Goal: Task Accomplishment & Management: Use online tool/utility

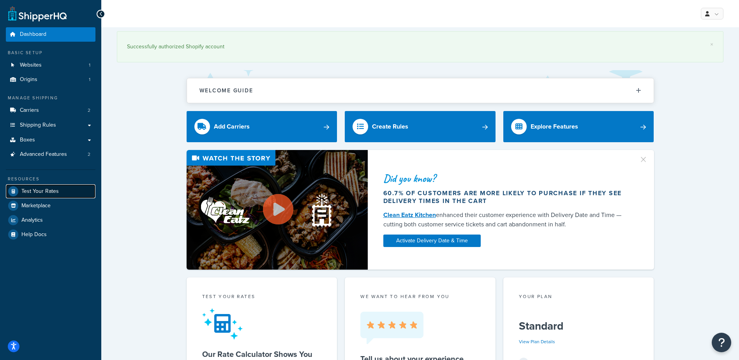
click at [38, 189] on span "Test Your Rates" at bounding box center [39, 191] width 37 height 7
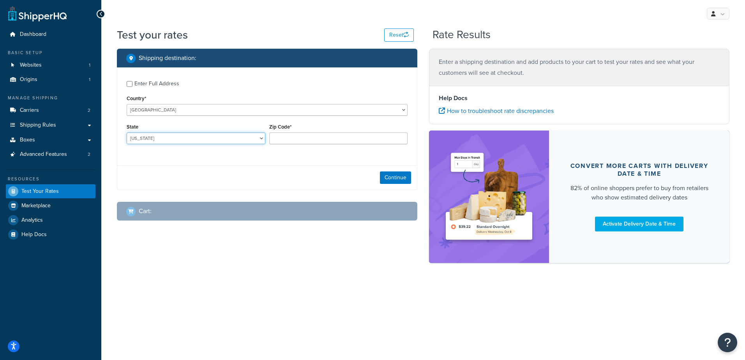
click at [145, 134] on select "[US_STATE] [US_STATE] [US_STATE] [US_STATE] [US_STATE] Armed Forces Americas Ar…" at bounding box center [196, 139] width 139 height 12
click at [127, 133] on select "[US_STATE] [US_STATE] [US_STATE] [US_STATE] [US_STATE] Armed Forces Americas Ar…" at bounding box center [196, 139] width 139 height 12
click at [292, 132] on div "Zip Code*" at bounding box center [338, 133] width 139 height 23
click at [292, 140] on input "Zip Code*" at bounding box center [338, 139] width 139 height 12
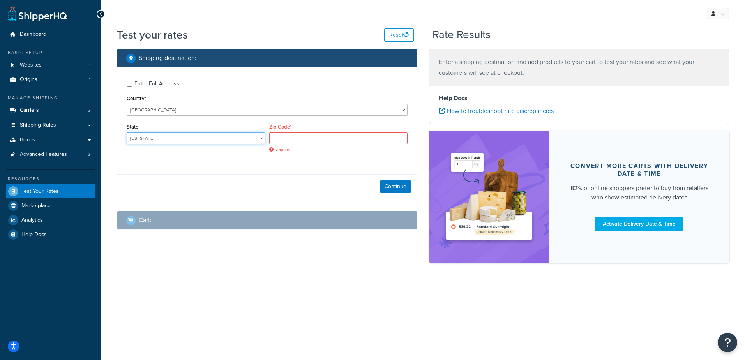
click at [191, 139] on select "[US_STATE] [US_STATE] [US_STATE] [US_STATE] [US_STATE] Armed Forces Americas Ar…" at bounding box center [196, 139] width 139 height 12
drag, startPoint x: 191, startPoint y: 140, endPoint x: 205, endPoint y: 135, distance: 15.5
click at [191, 140] on select "[US_STATE] [US_STATE] [US_STATE] [US_STATE] [US_STATE] Armed Forces Americas Ar…" at bounding box center [196, 139] width 139 height 12
click at [283, 140] on input "Zip Code*" at bounding box center [338, 139] width 139 height 12
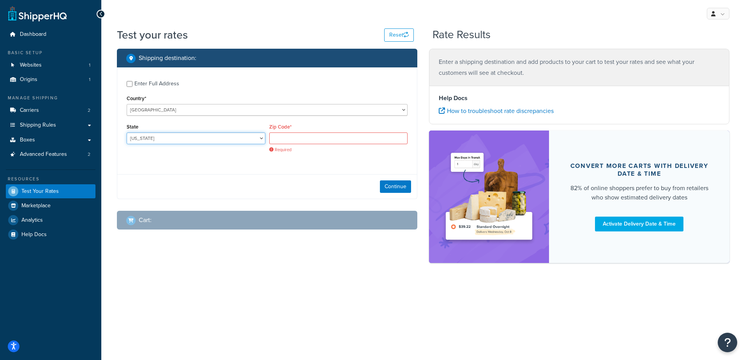
click at [215, 136] on select "[US_STATE] [US_STATE] [US_STATE] [US_STATE] [US_STATE] Armed Forces Americas Ar…" at bounding box center [196, 139] width 139 height 12
select select "AL"
click at [127, 133] on select "[US_STATE] [US_STATE] [US_STATE] [US_STATE] [US_STATE] Armed Forces Americas Ar…" at bounding box center [196, 139] width 139 height 12
click at [272, 139] on input "Zip Code*" at bounding box center [338, 139] width 139 height 12
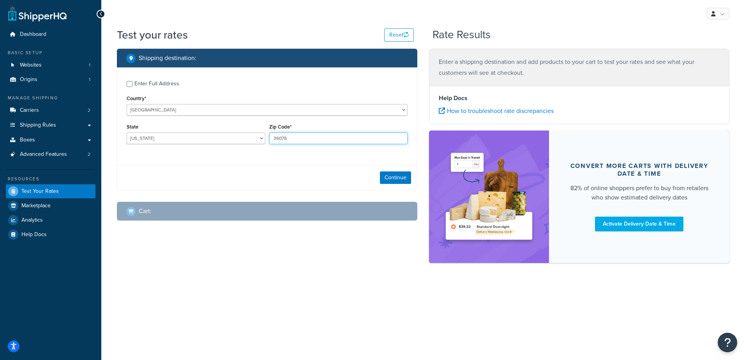
type input "36078"
drag, startPoint x: 249, startPoint y: 164, endPoint x: 271, endPoint y: 166, distance: 21.9
click at [251, 163] on div "Enter Full Address Country* [GEOGRAPHIC_DATA] [GEOGRAPHIC_DATA] [GEOGRAPHIC_DAT…" at bounding box center [267, 128] width 301 height 123
drag, startPoint x: 396, startPoint y: 176, endPoint x: 262, endPoint y: 192, distance: 135.0
click at [396, 176] on button "Continue" at bounding box center [395, 177] width 31 height 12
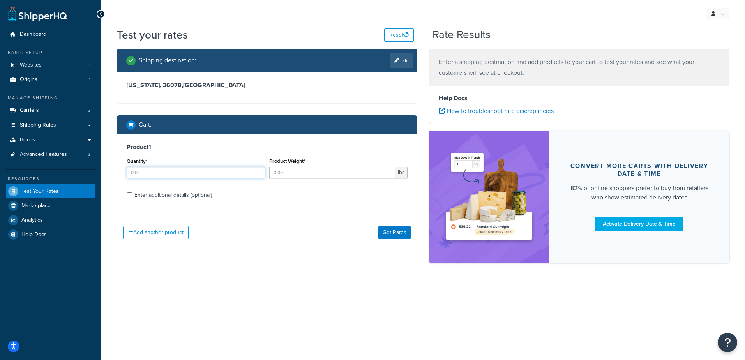
click at [157, 177] on input "Quantity*" at bounding box center [196, 173] width 139 height 12
type input "100"
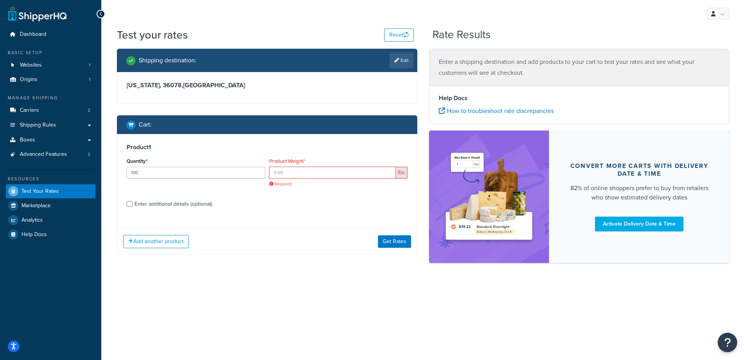
click at [309, 174] on input "Product Weight*" at bounding box center [332, 173] width 127 height 12
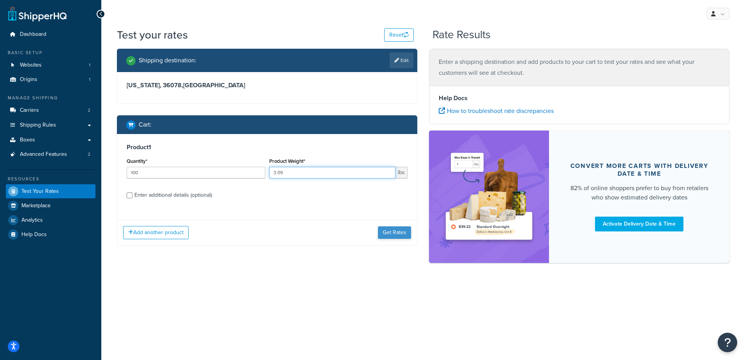
type input "3.09"
drag, startPoint x: 393, startPoint y: 230, endPoint x: 389, endPoint y: 245, distance: 16.3
click at [393, 231] on button "Get Rates" at bounding box center [394, 232] width 33 height 12
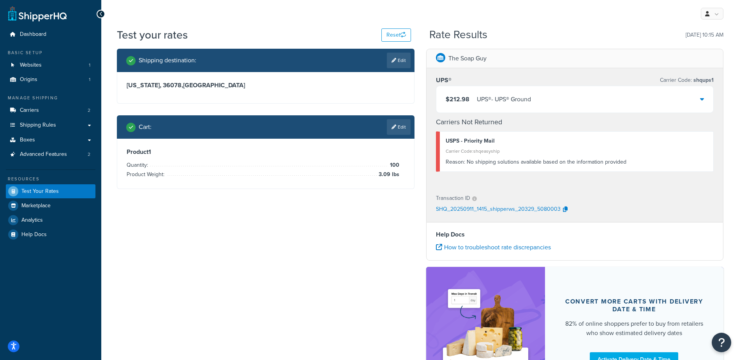
click at [557, 103] on div "$212.98 UPS® - UPS® Ground" at bounding box center [576, 99] width 278 height 27
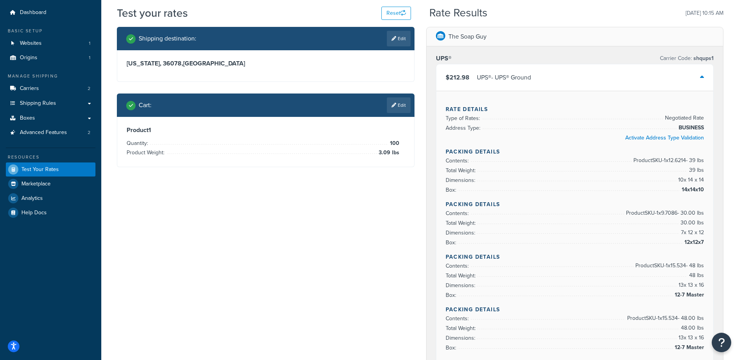
scroll to position [39, 0]
